Goal: Find specific page/section: Find specific page/section

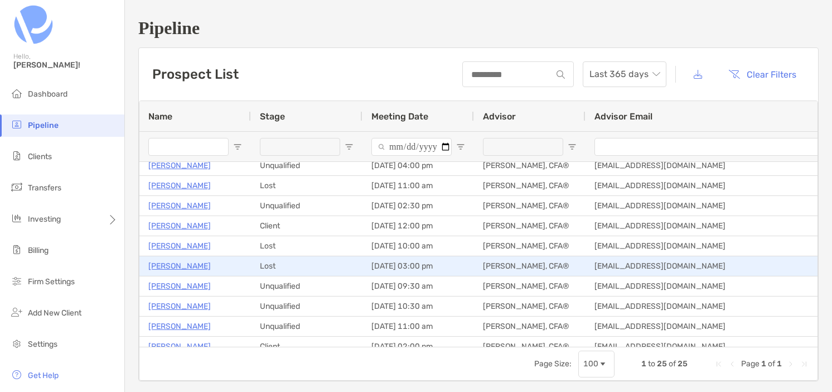
scroll to position [221, 0]
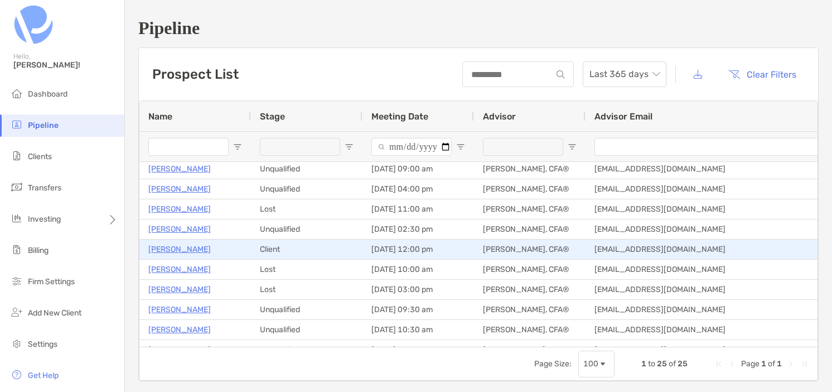
click at [189, 251] on p "[PERSON_NAME]" at bounding box center [179, 249] width 62 height 14
